Goal: Information Seeking & Learning: Find specific fact

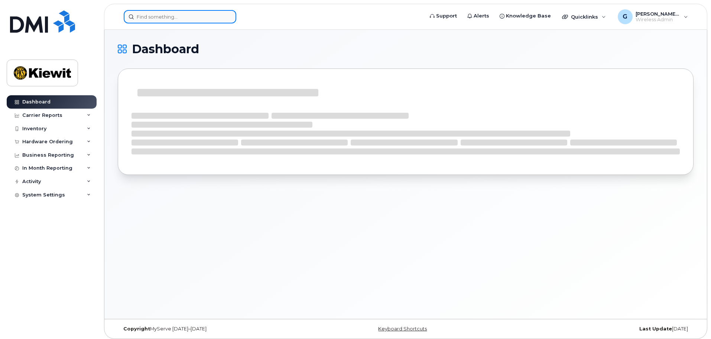
click at [148, 19] on input at bounding box center [180, 16] width 113 height 13
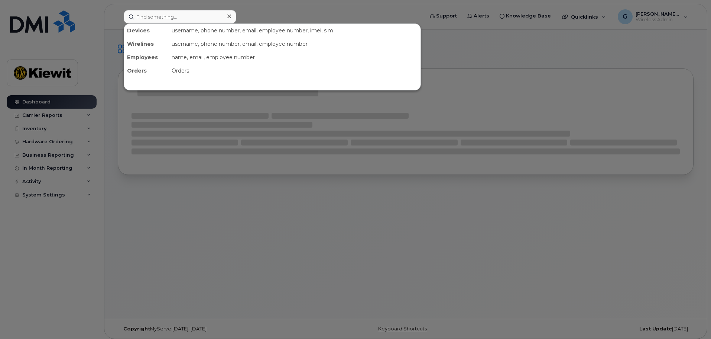
click at [323, 232] on div at bounding box center [355, 169] width 711 height 339
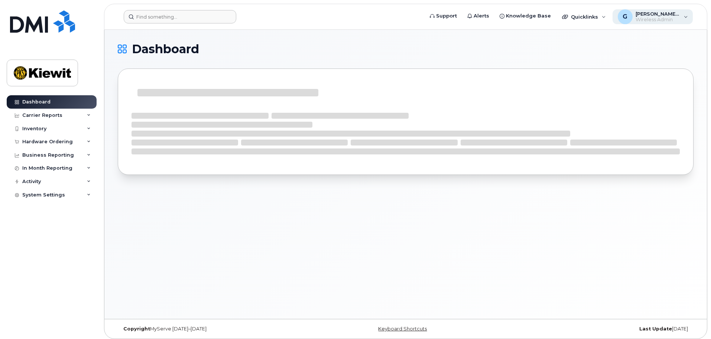
click at [653, 21] on span "Wireless Admin" at bounding box center [658, 20] width 45 height 6
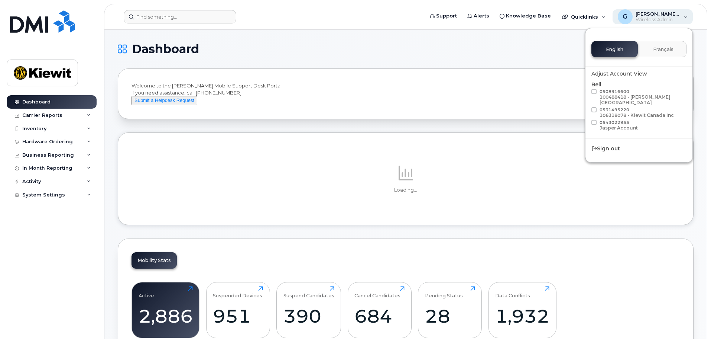
click at [655, 19] on span "Wireless Admin" at bounding box center [658, 20] width 45 height 6
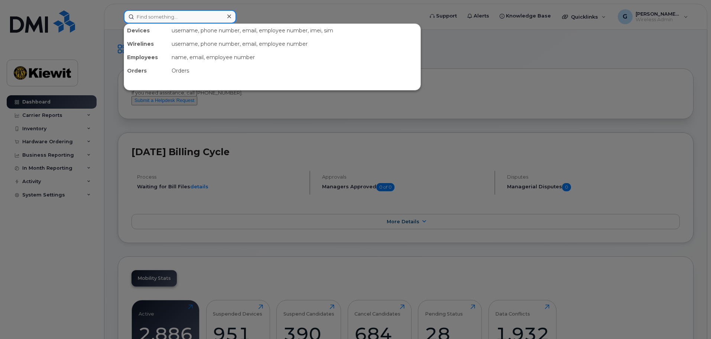
click at [153, 16] on input at bounding box center [180, 16] width 113 height 13
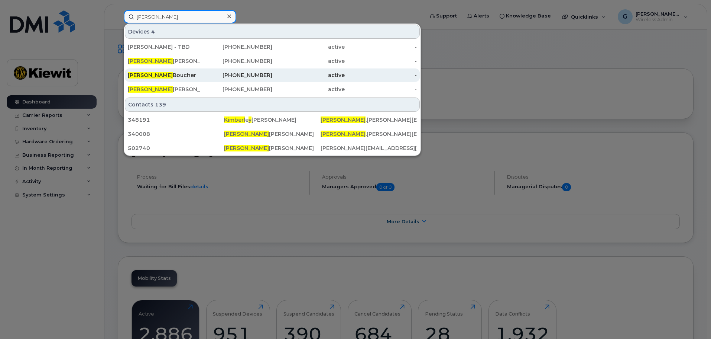
type input "kimberly"
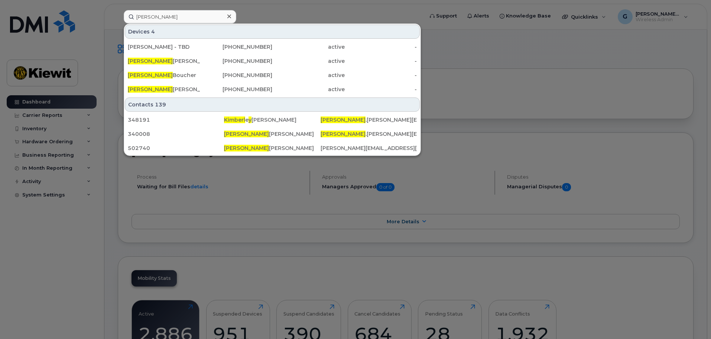
drag, startPoint x: 168, startPoint y: 74, endPoint x: 301, endPoint y: 113, distance: 139.0
click at [168, 74] on div "Kimberly Boucher" at bounding box center [164, 74] width 72 height 7
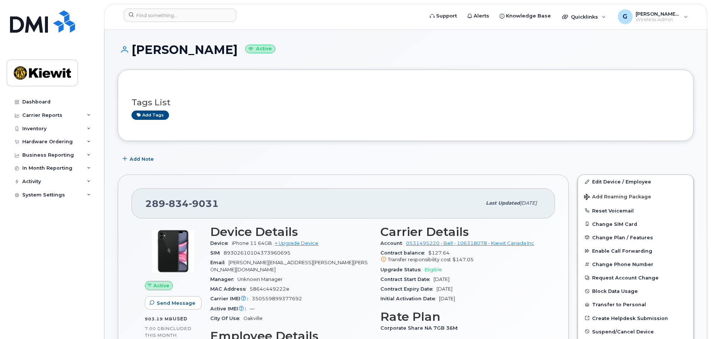
scroll to position [112, 0]
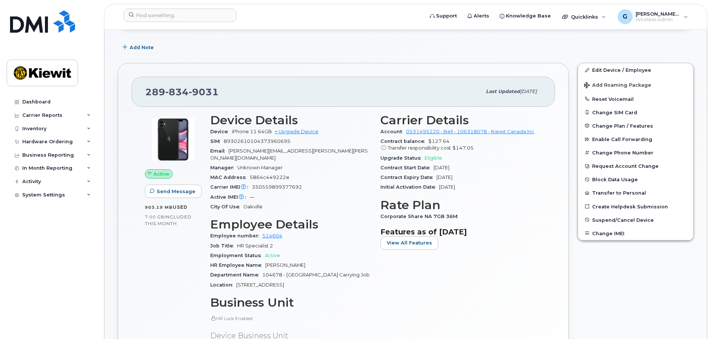
click at [384, 148] on icon at bounding box center [383, 147] width 5 height 5
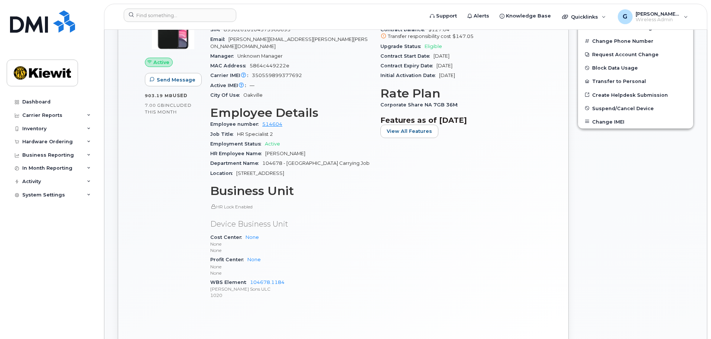
scroll to position [74, 0]
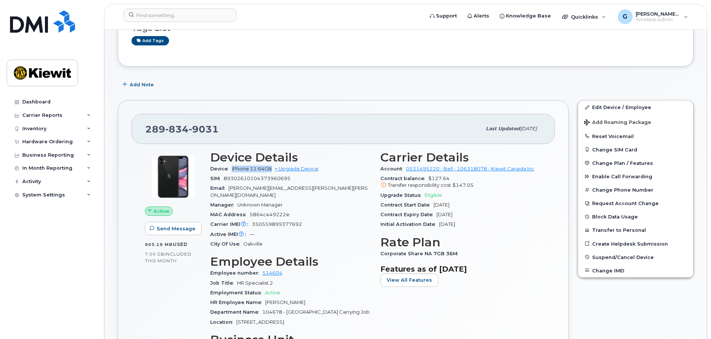
drag, startPoint x: 233, startPoint y: 168, endPoint x: 272, endPoint y: 168, distance: 39.4
click at [272, 168] on span "iPhone 11 64GB" at bounding box center [252, 169] width 40 height 6
copy span "iPhone 11 64GB"
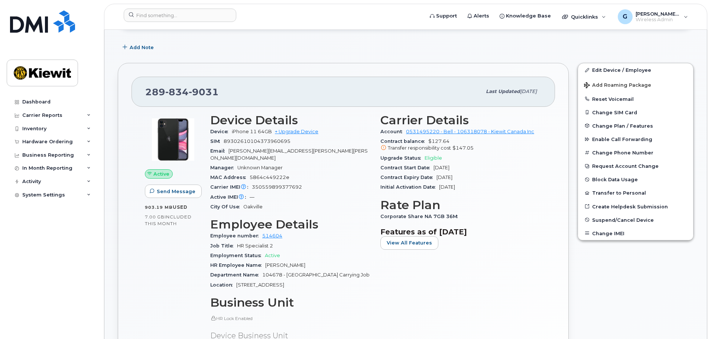
click at [508, 201] on h3 "Rate Plan" at bounding box center [461, 204] width 161 height 13
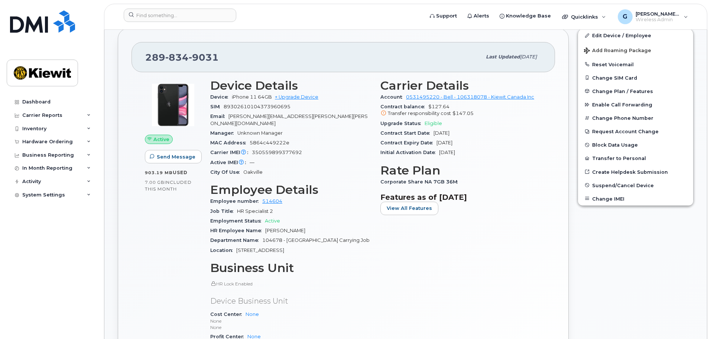
scroll to position [92, 0]
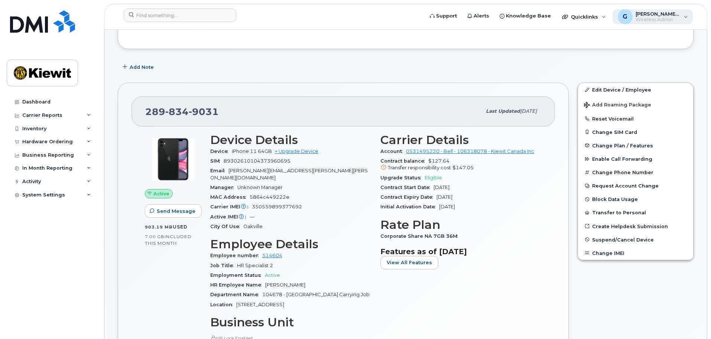
click at [649, 16] on span "[PERSON_NAME].[PERSON_NAME]" at bounding box center [658, 14] width 45 height 6
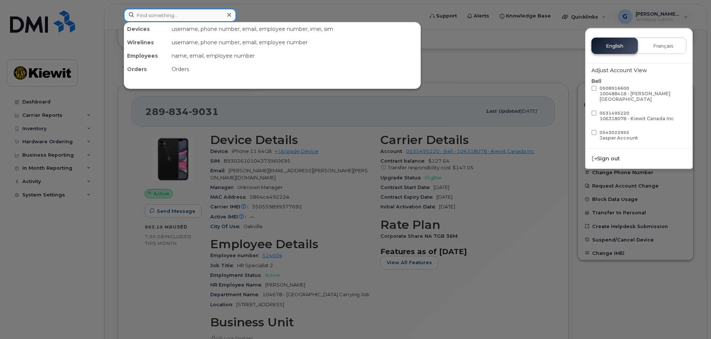
click at [203, 12] on input at bounding box center [180, 15] width 113 height 13
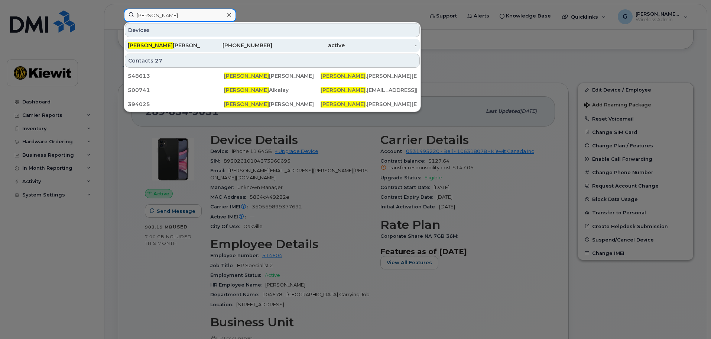
type input "[PERSON_NAME]"
click at [187, 46] on div "[PERSON_NAME]" at bounding box center [164, 45] width 72 height 7
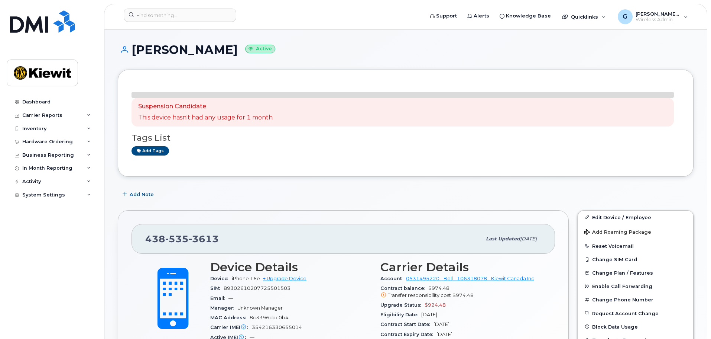
scroll to position [165, 0]
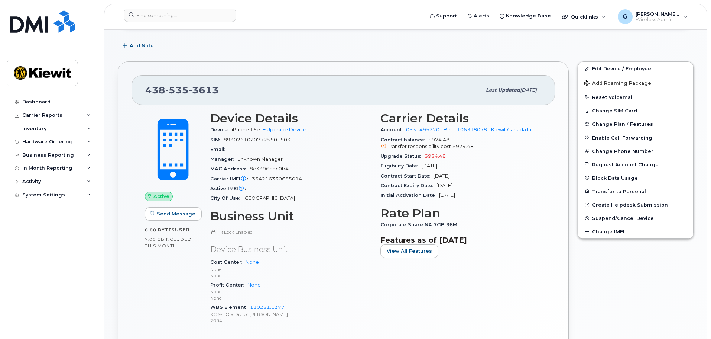
click at [494, 176] on div "Contract Start Date Aug 25, 2025" at bounding box center [461, 176] width 161 height 10
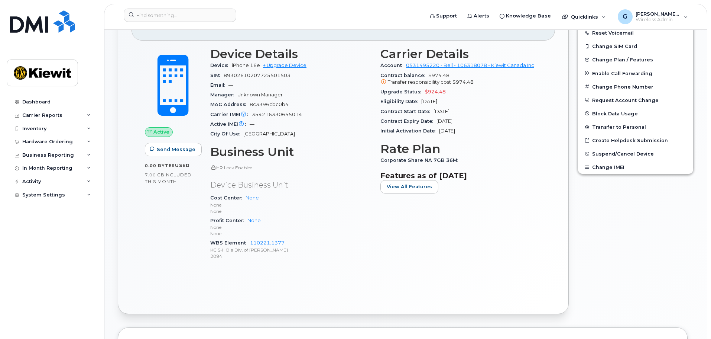
scroll to position [6, 0]
